Goal: Check status

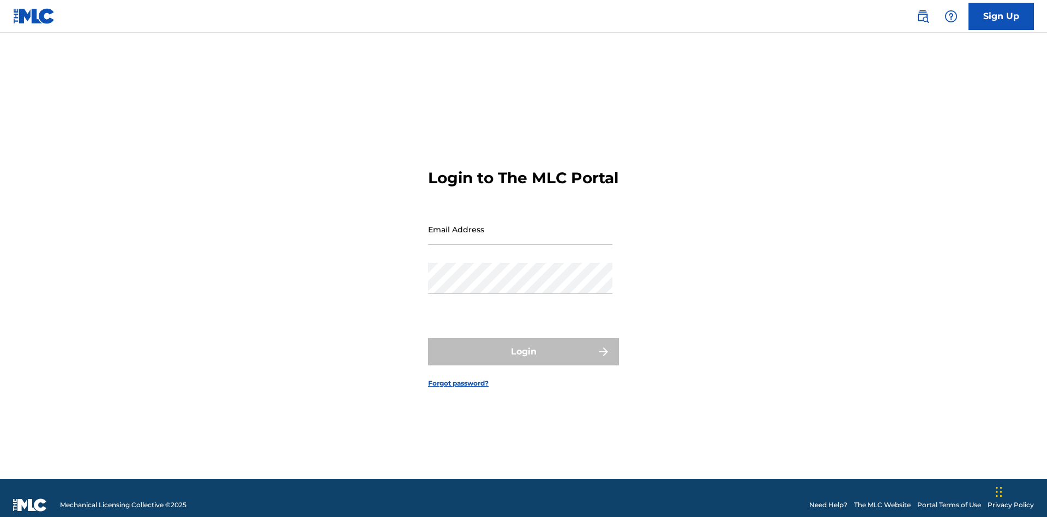
scroll to position [14, 0]
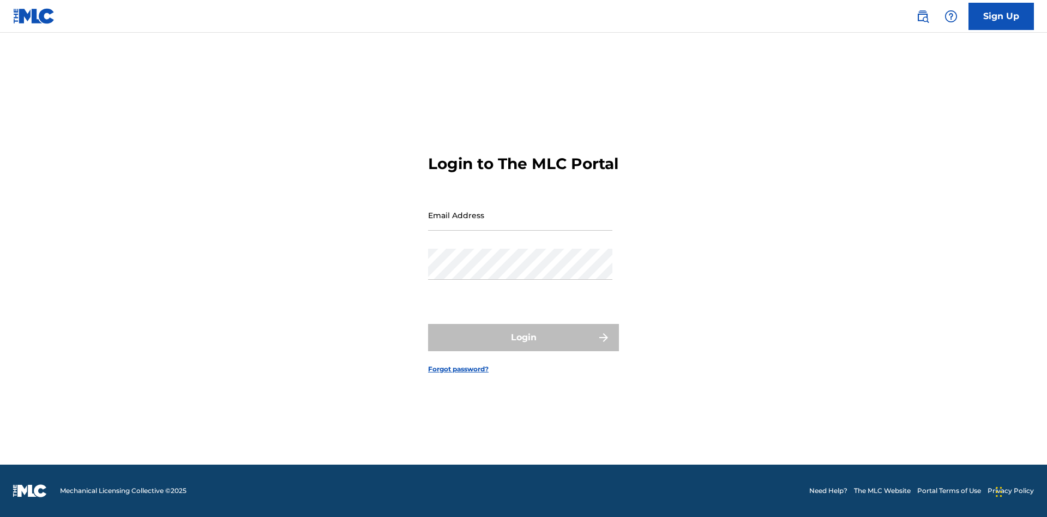
click at [520, 224] on input "Email Address" at bounding box center [520, 215] width 184 height 31
type input "[EMAIL_ADDRESS][DOMAIN_NAME]"
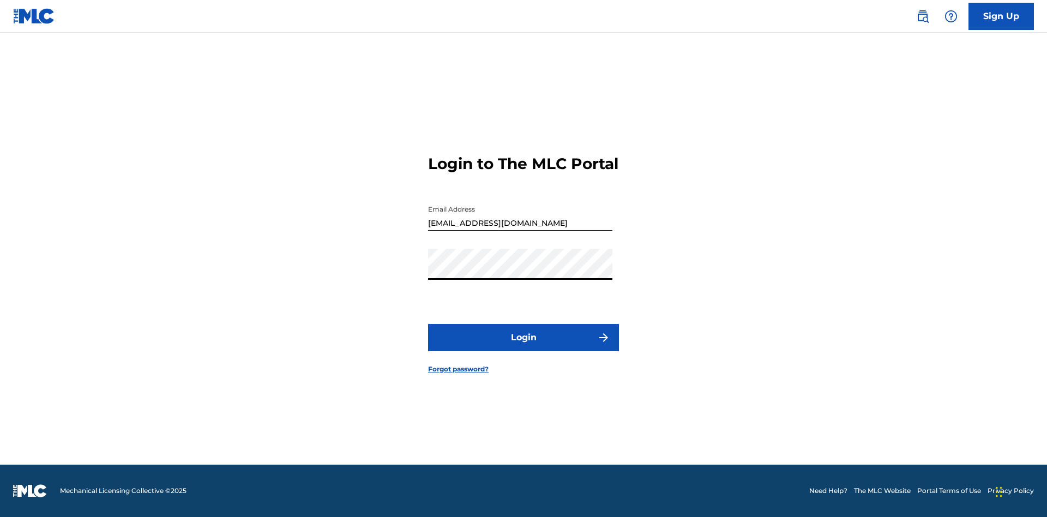
click at [523, 347] on button "Login" at bounding box center [523, 337] width 191 height 27
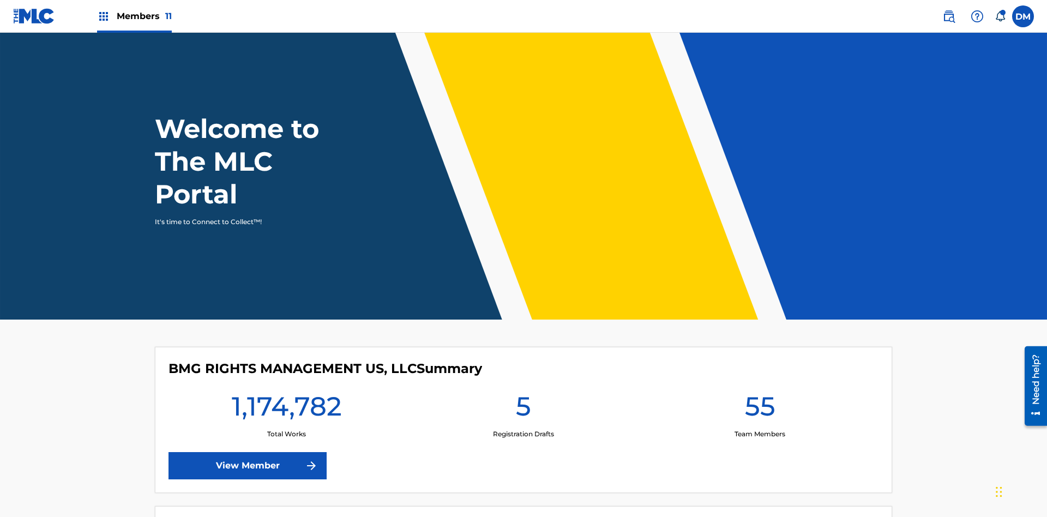
click at [134, 16] on span "Members 11" at bounding box center [144, 16] width 55 height 13
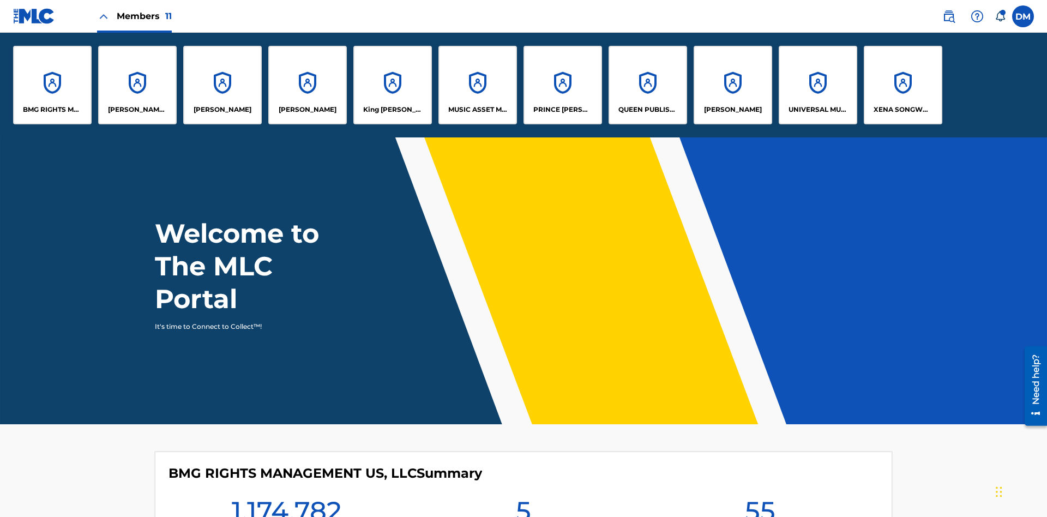
click at [817, 110] on p "UNIVERSAL MUSIC PUB GROUP" at bounding box center [817, 110] width 59 height 10
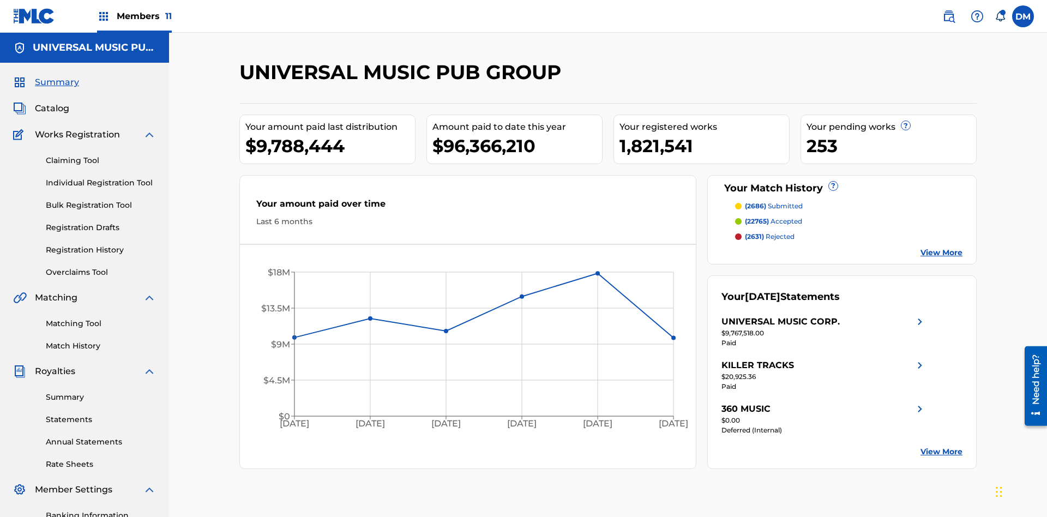
click at [101, 391] on link "Summary" at bounding box center [101, 396] width 110 height 11
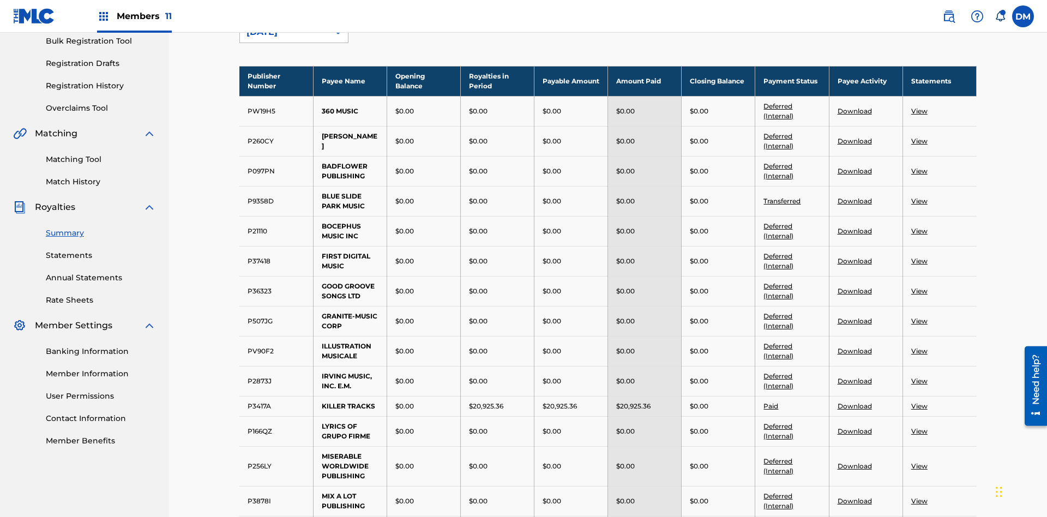
click at [284, 39] on div "[DATE]" at bounding box center [283, 32] width 75 height 13
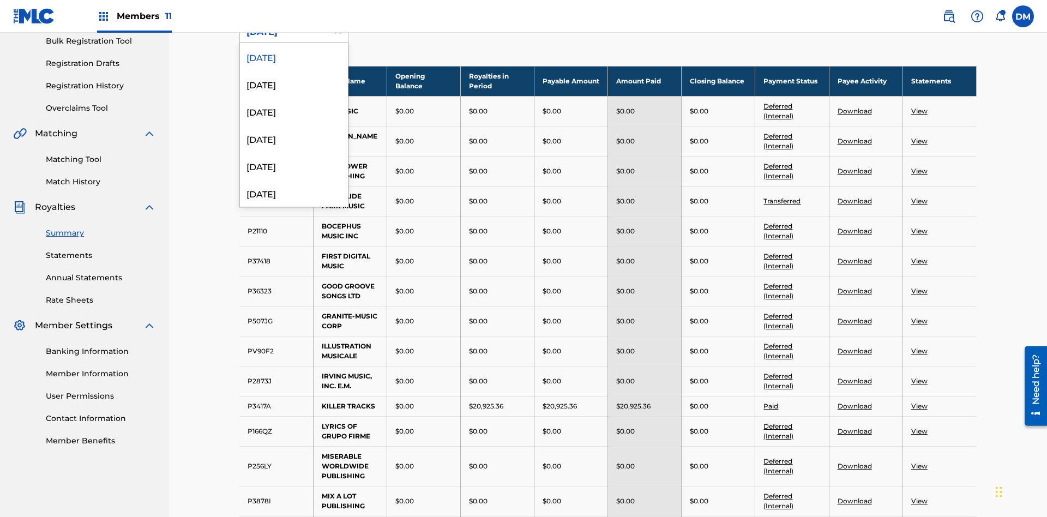
scroll to position [120, 0]
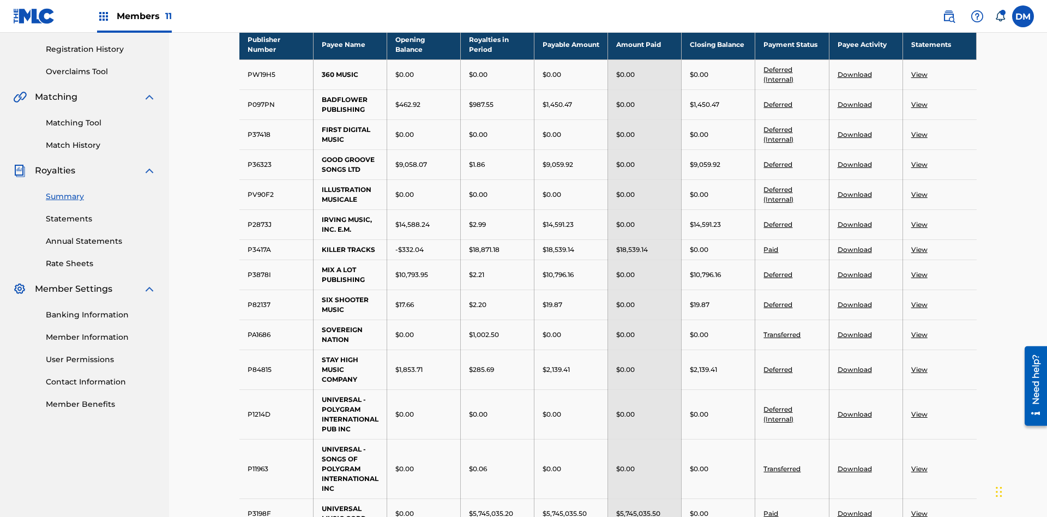
scroll to position [722, 0]
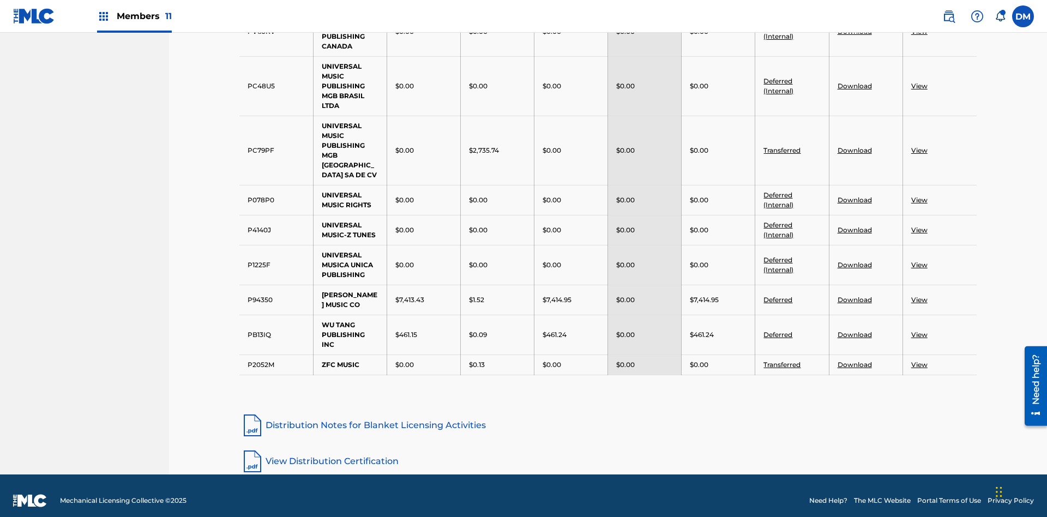
click at [778, 191] on link "Deferred (Internal)" at bounding box center [778, 200] width 30 height 18
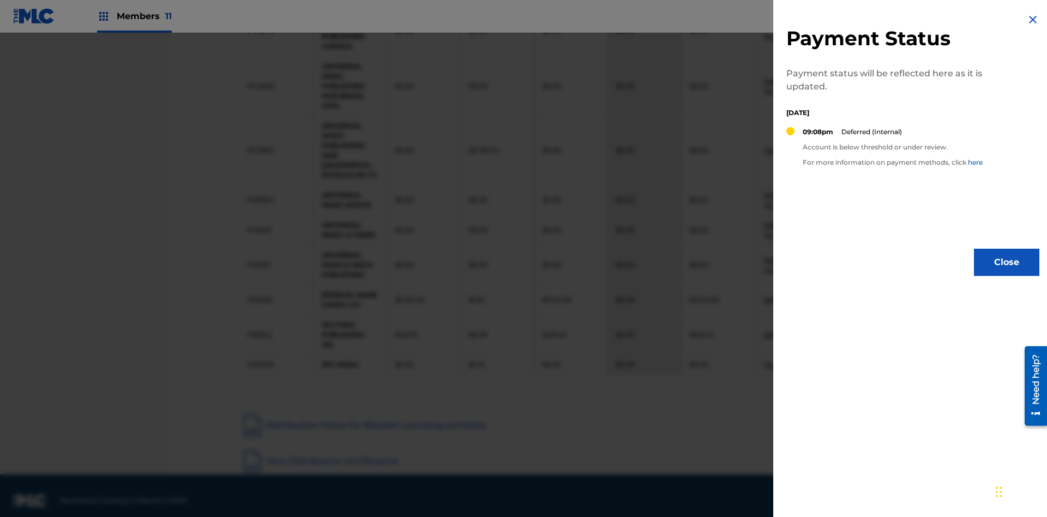
click at [1033, 20] on img at bounding box center [1032, 19] width 13 height 13
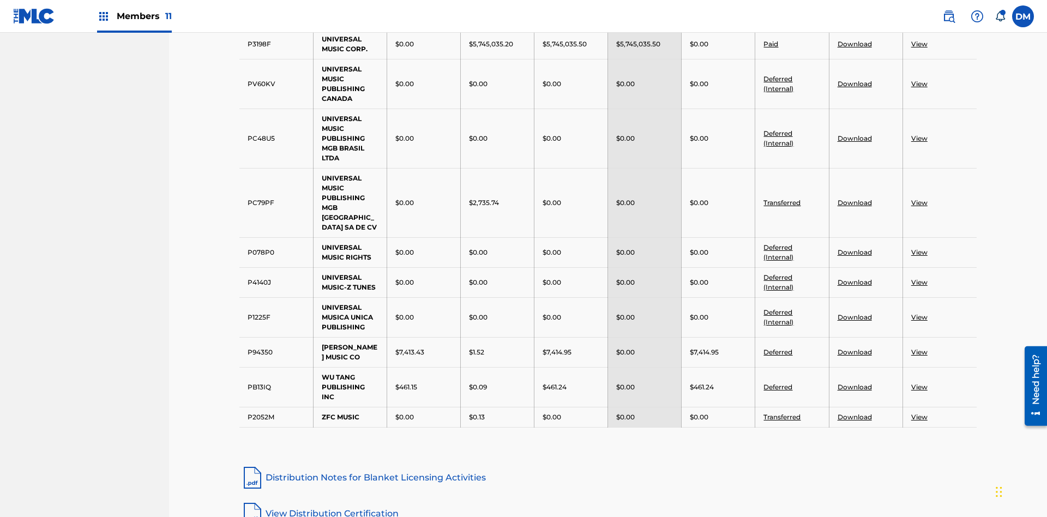
scroll to position [406, 0]
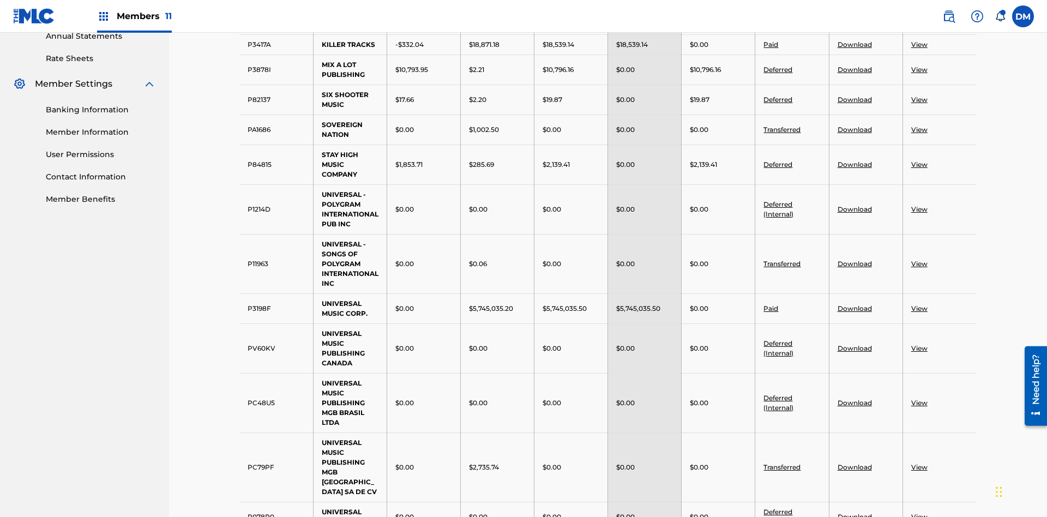
click at [778, 69] on link "Deferred" at bounding box center [777, 69] width 29 height 8
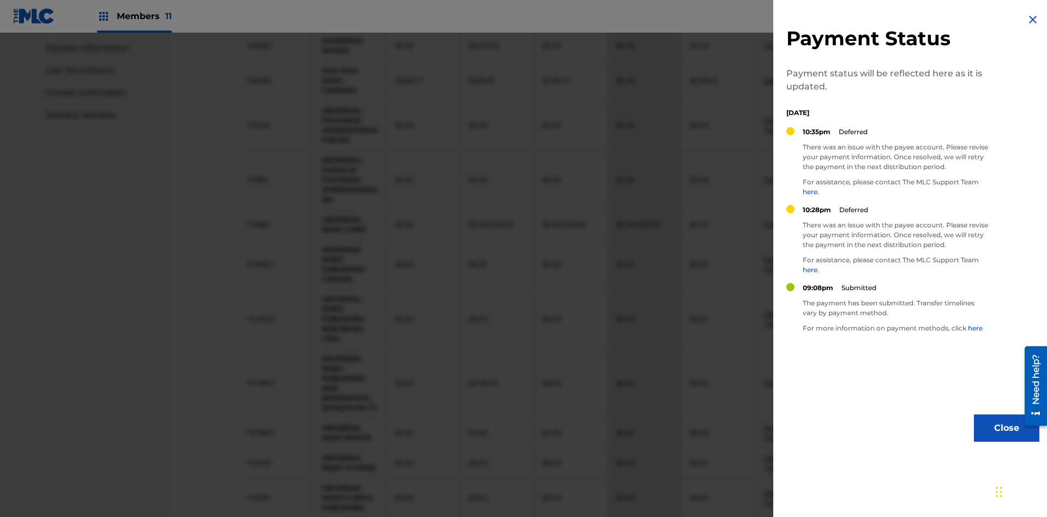
click at [1033, 20] on img at bounding box center [1032, 19] width 13 height 13
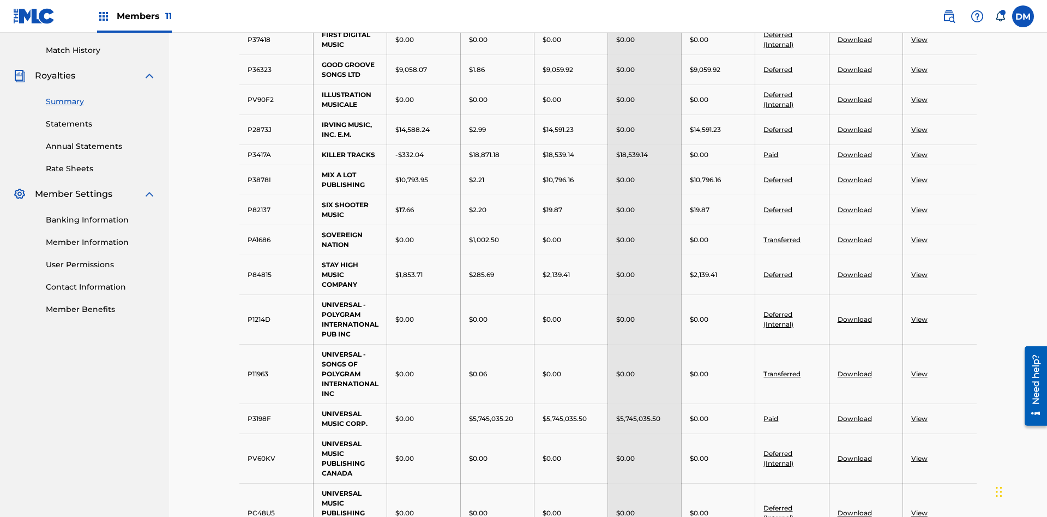
scroll to position [285, 0]
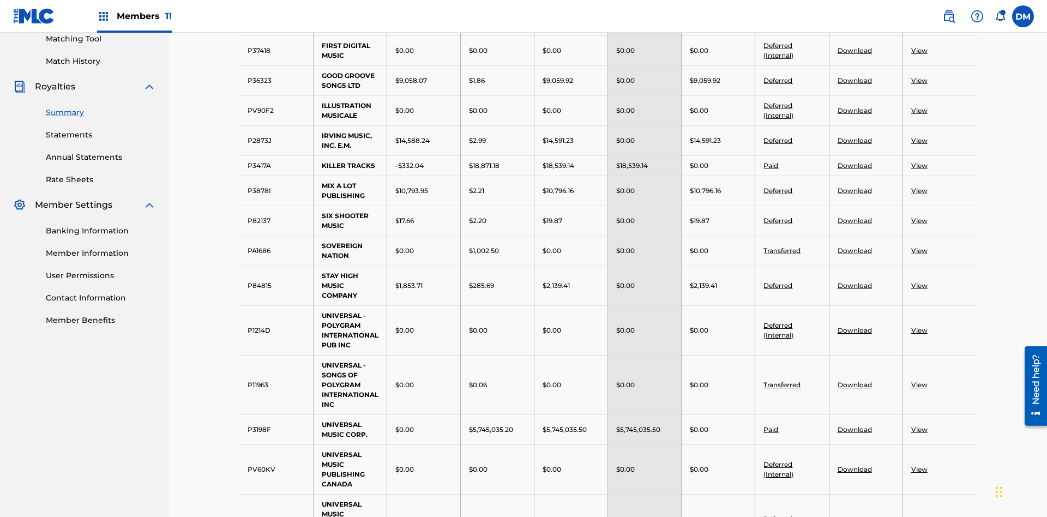
click at [854, 80] on link "Download" at bounding box center [854, 80] width 34 height 8
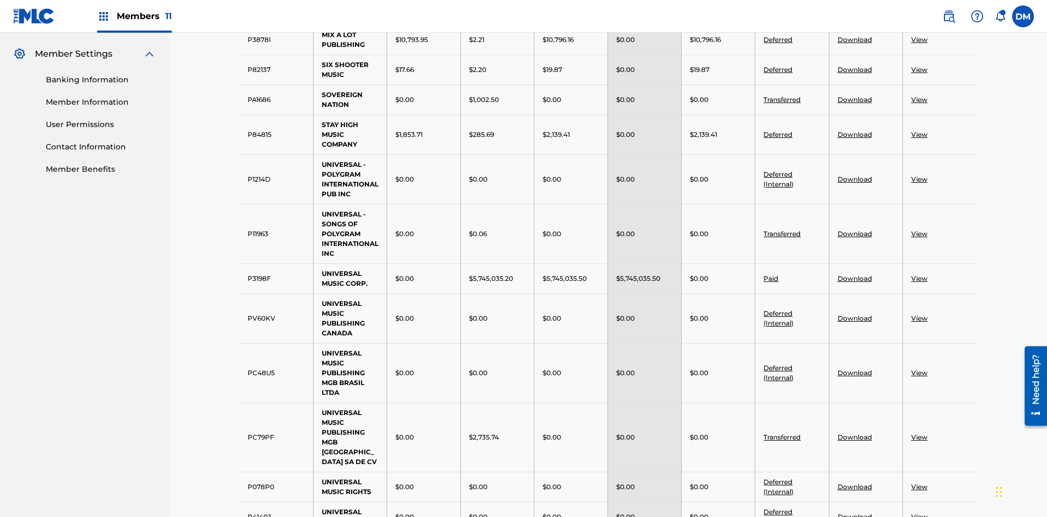
click at [854, 74] on link "Download" at bounding box center [854, 69] width 34 height 8
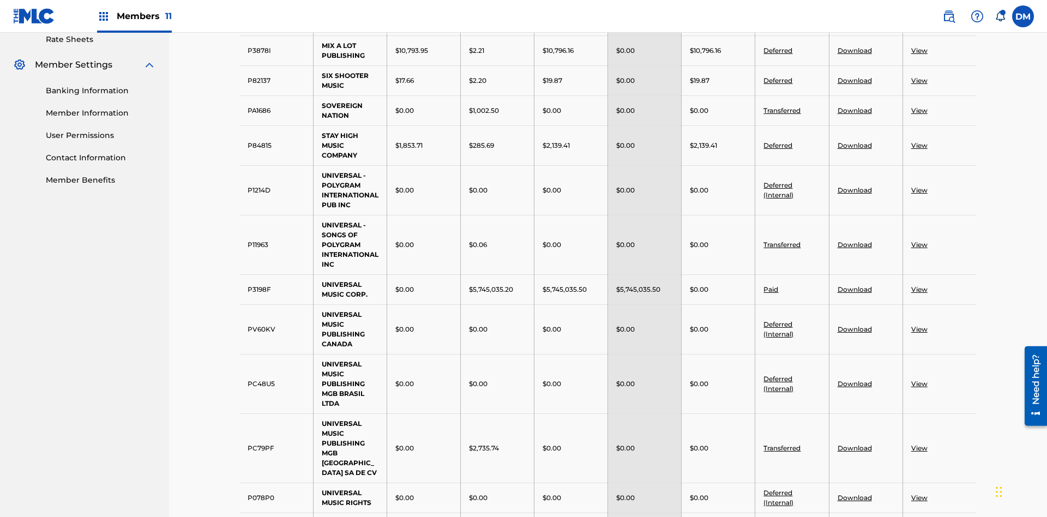
click at [919, 493] on link "View" at bounding box center [919, 497] width 16 height 8
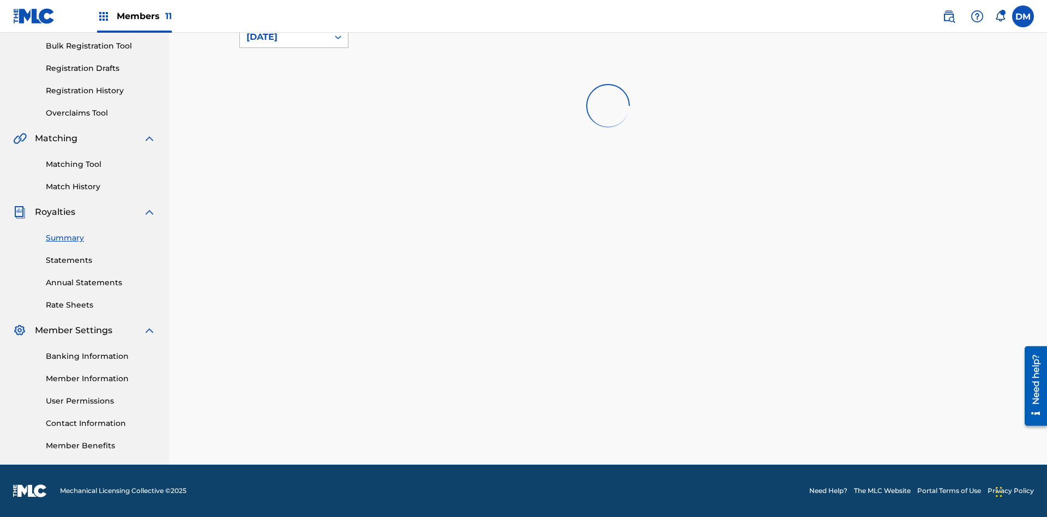
click at [284, 44] on div "[DATE]" at bounding box center [283, 37] width 75 height 13
